Goal: Information Seeking & Learning: Learn about a topic

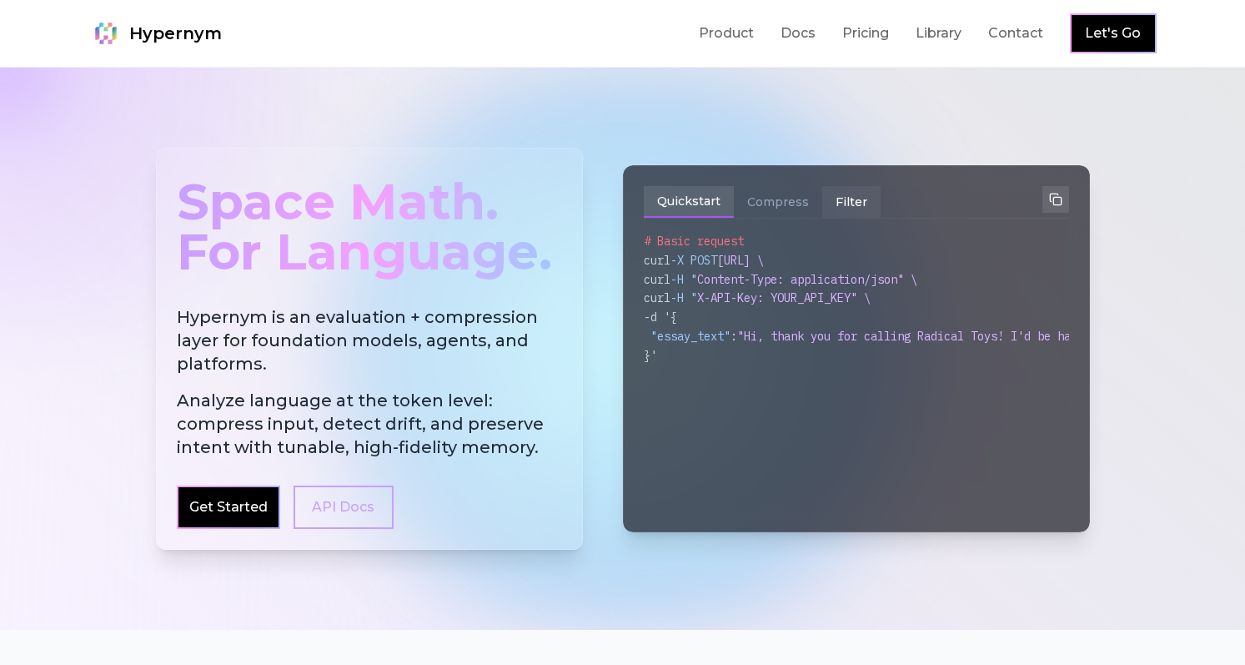
click at [846, 196] on button "Filter" at bounding box center [851, 202] width 58 height 32
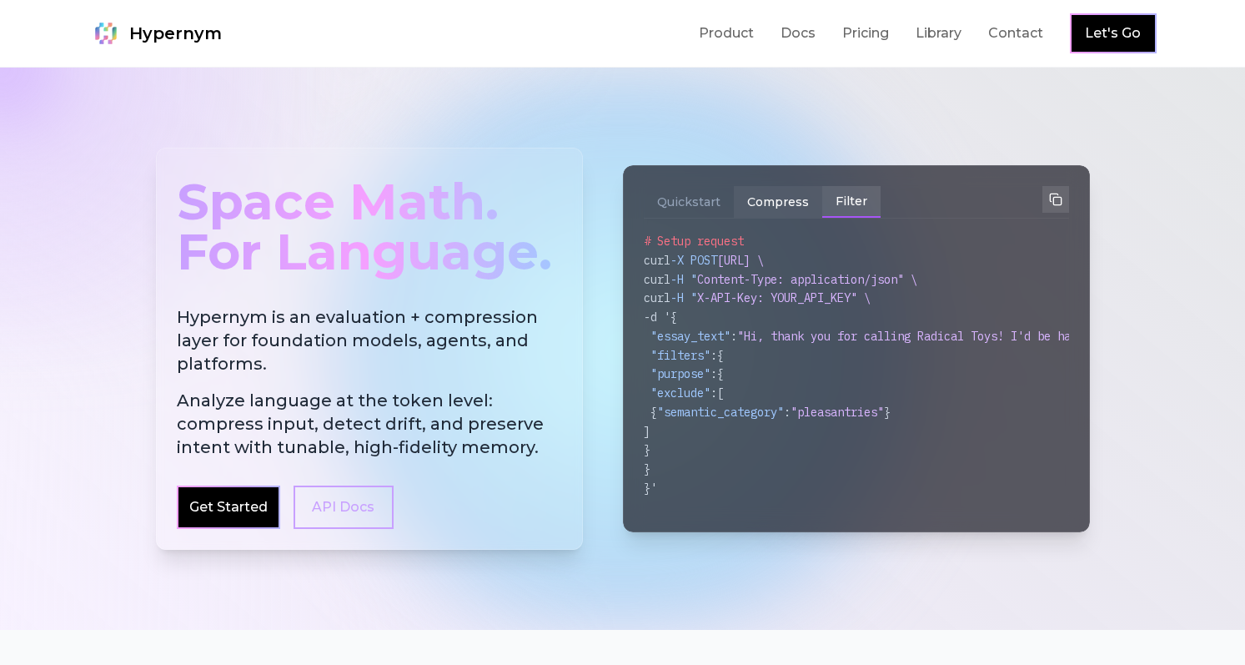
click at [790, 203] on button "Compress" at bounding box center [778, 202] width 88 height 32
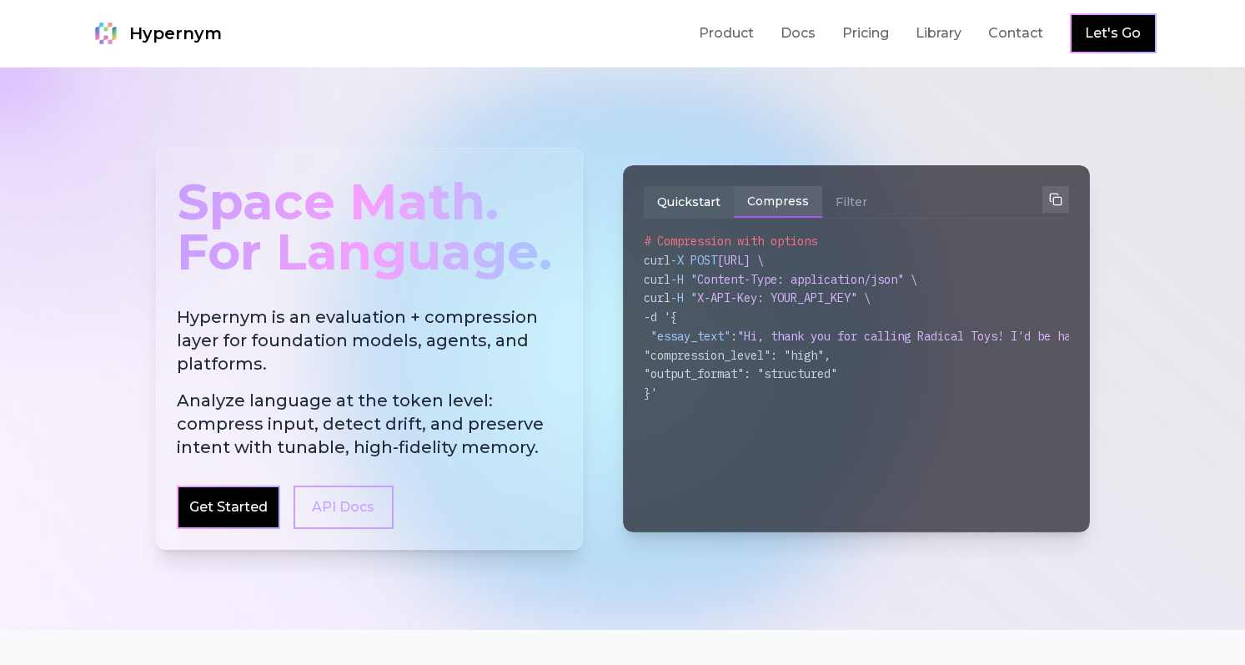
click at [728, 203] on button "Quickstart" at bounding box center [689, 202] width 90 height 32
click at [741, 41] on link "Product" at bounding box center [726, 33] width 55 height 20
click at [801, 42] on link "Docs" at bounding box center [797, 33] width 35 height 20
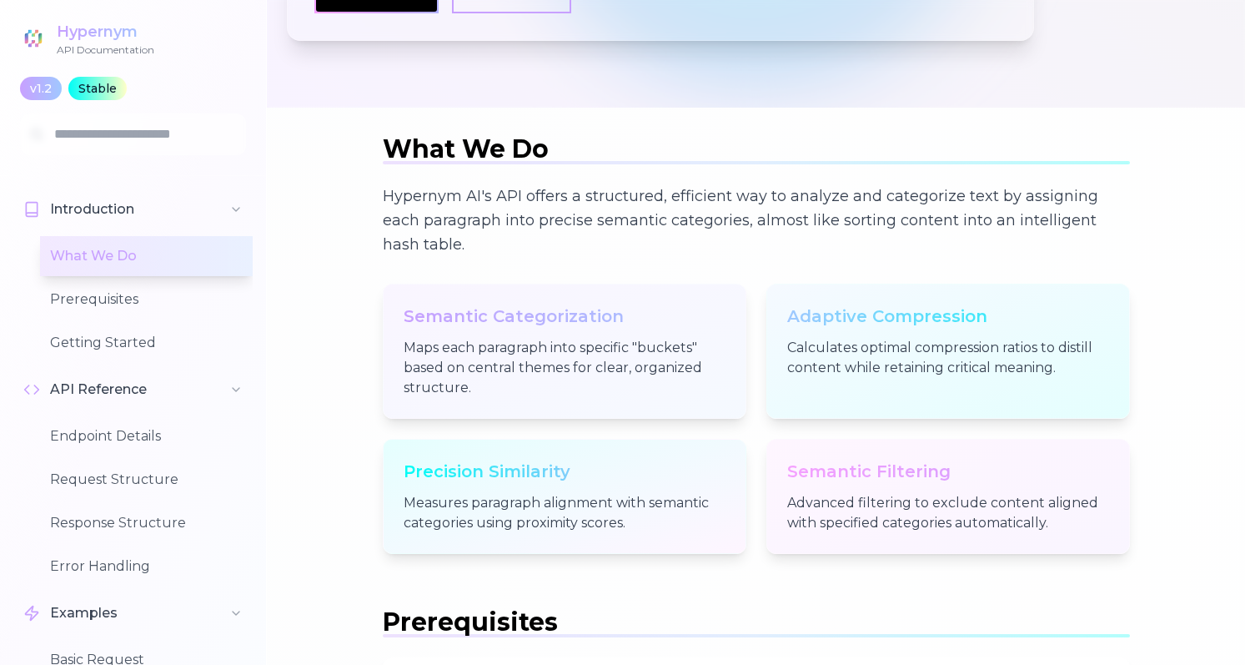
scroll to position [413, 0]
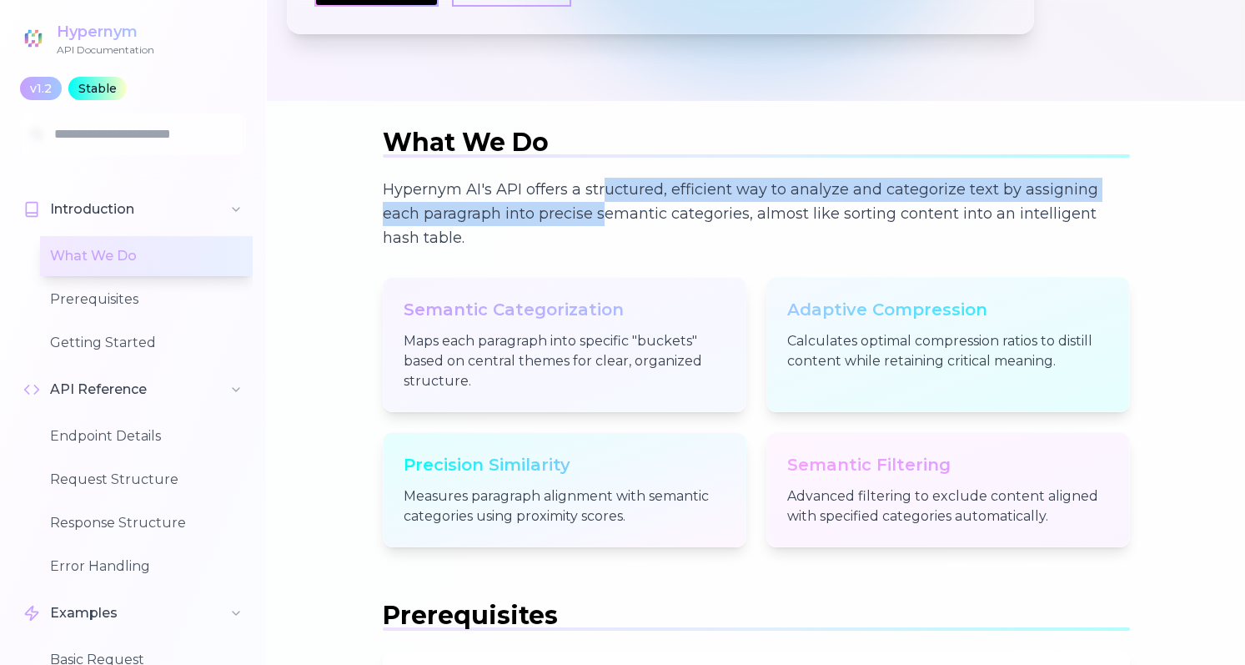
drag, startPoint x: 606, startPoint y: 222, endPoint x: 604, endPoint y: 196, distance: 26.0
click at [604, 196] on p "Hypernym AI's API offers a structured, efficient way to analyze and categorize …" at bounding box center [756, 214] width 747 height 73
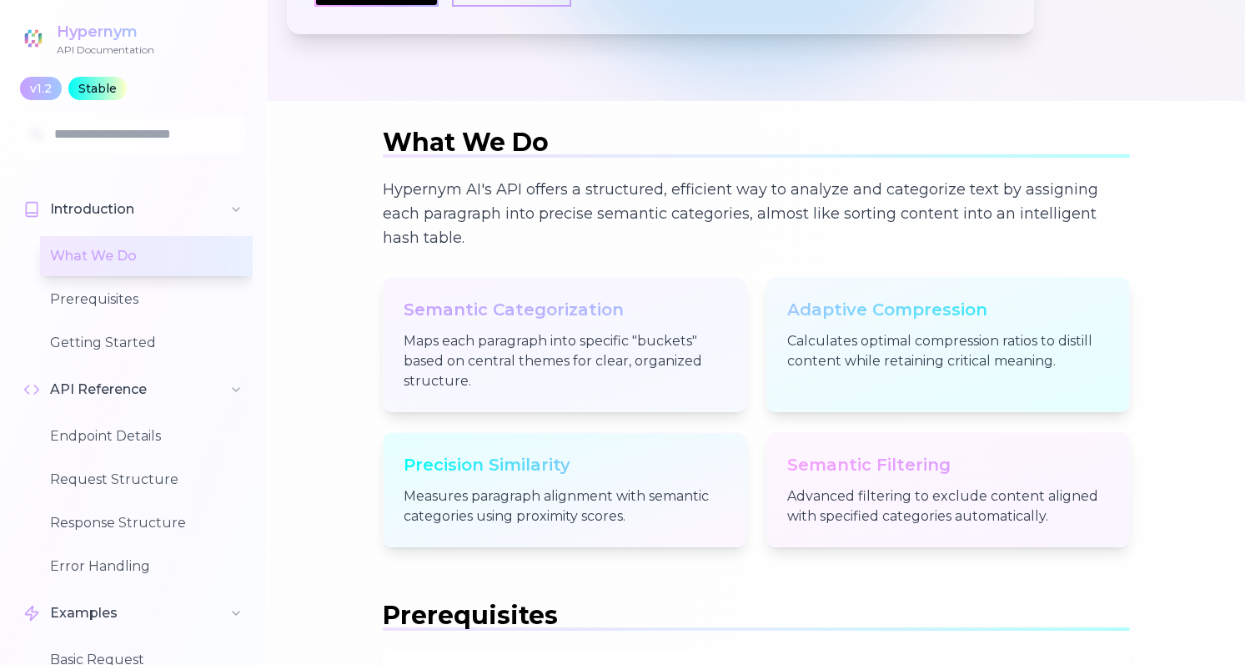
scroll to position [449, 0]
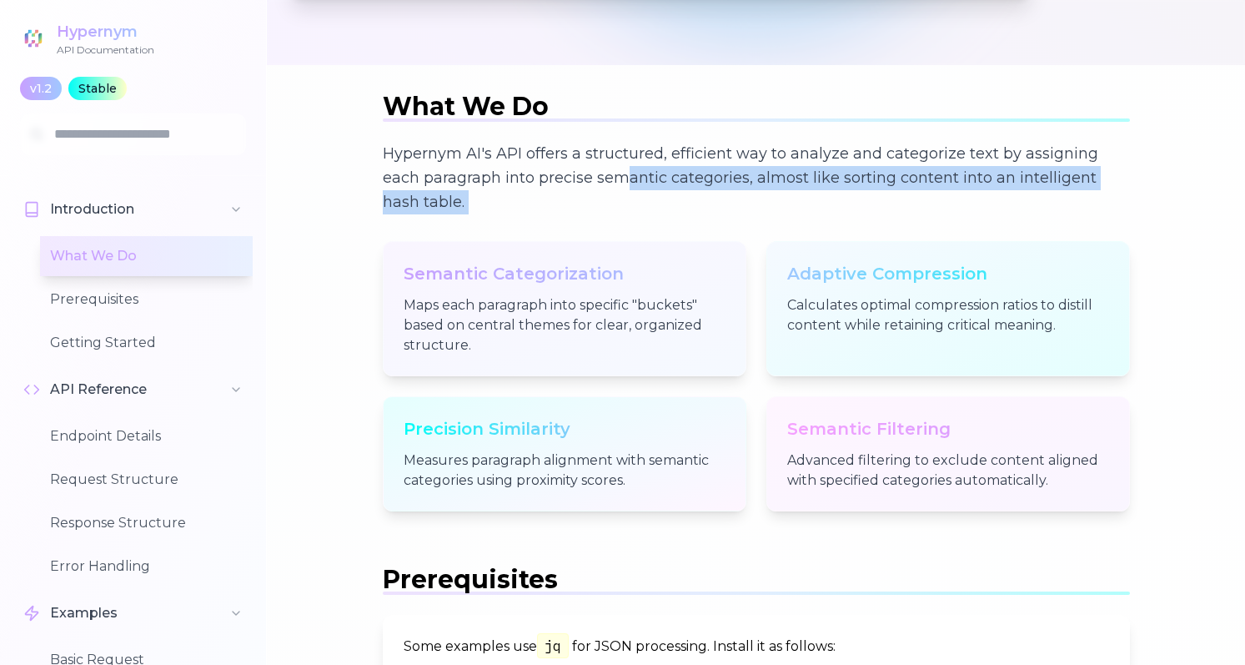
drag, startPoint x: 630, startPoint y: 217, endPoint x: 625, endPoint y: 183, distance: 34.6
click at [625, 183] on div "Hypernym AI's API offers a structured, efficient way to analyze and categorize …" at bounding box center [756, 327] width 747 height 370
click at [625, 183] on p "Hypernym AI's API offers a structured, efficient way to analyze and categorize …" at bounding box center [756, 178] width 747 height 73
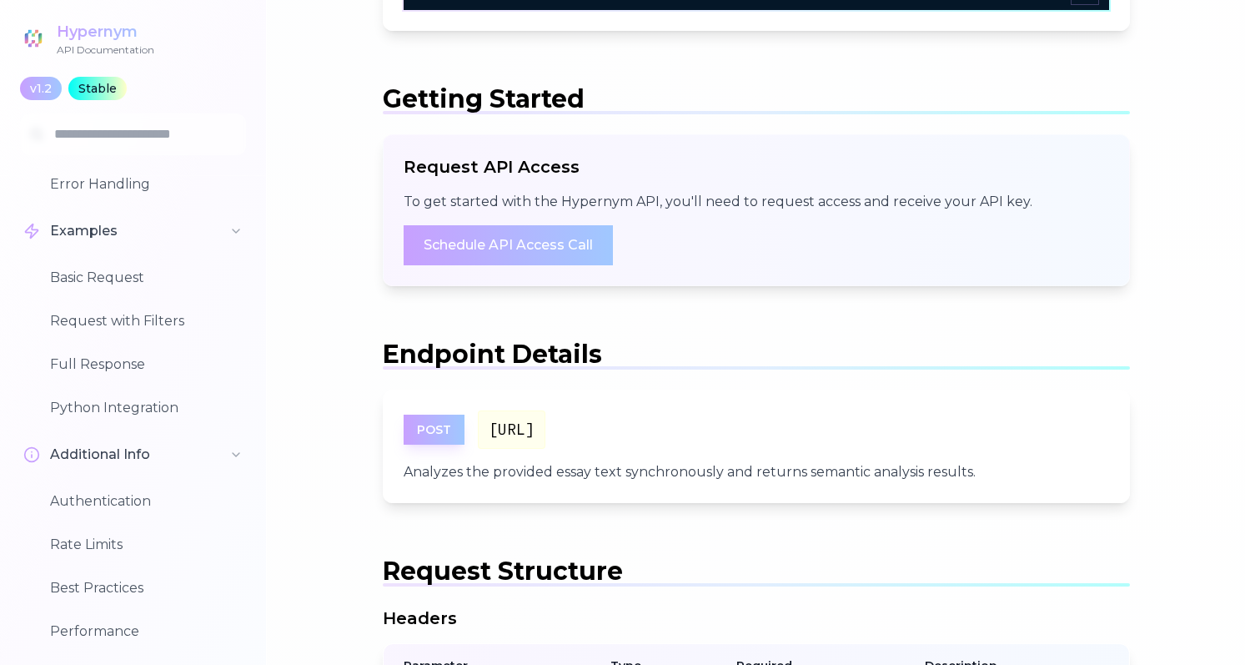
scroll to position [1323, 0]
